Goal: Task Accomplishment & Management: Use online tool/utility

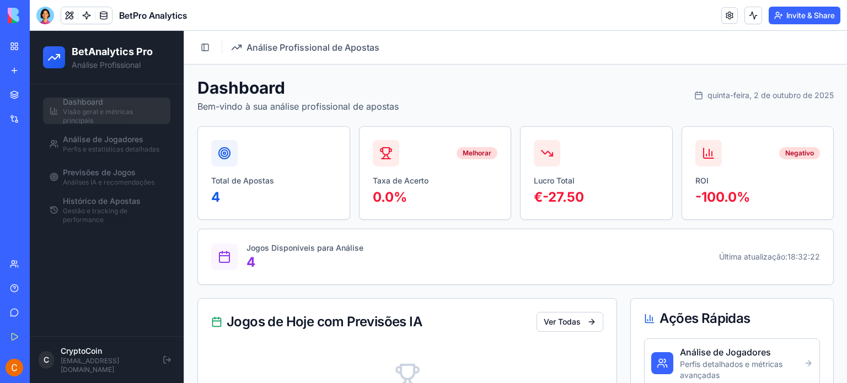
click at [11, 50] on link "My Workspace" at bounding box center [25, 46] width 44 height 22
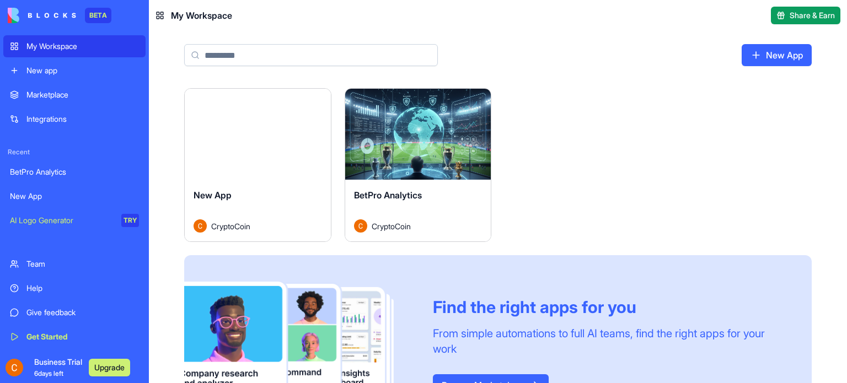
click at [254, 132] on button "Launch" at bounding box center [257, 135] width 83 height 22
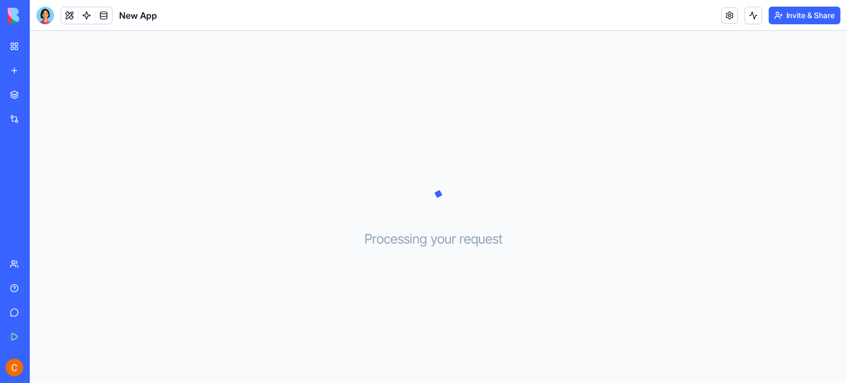
click at [13, 51] on link "My Workspace" at bounding box center [25, 46] width 44 height 22
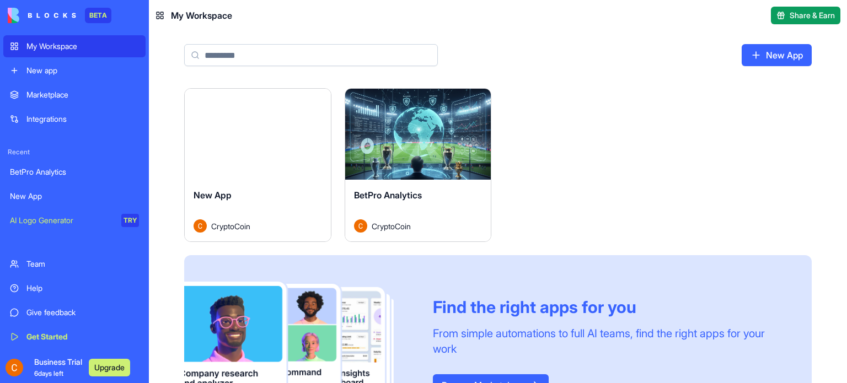
click at [415, 140] on button "Launch" at bounding box center [418, 135] width 83 height 22
